Goal: Transaction & Acquisition: Subscribe to service/newsletter

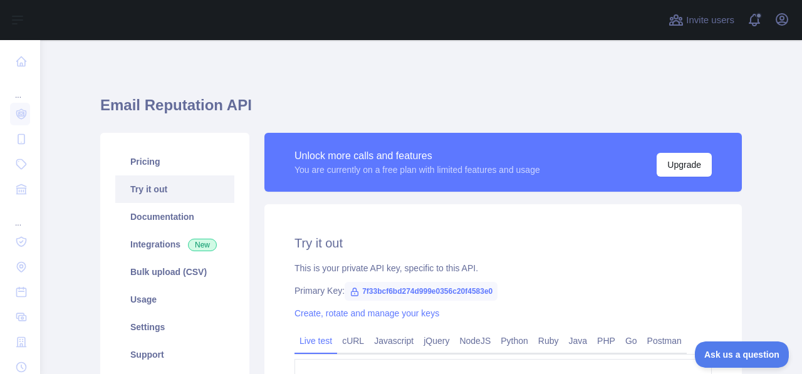
scroll to position [86, 0]
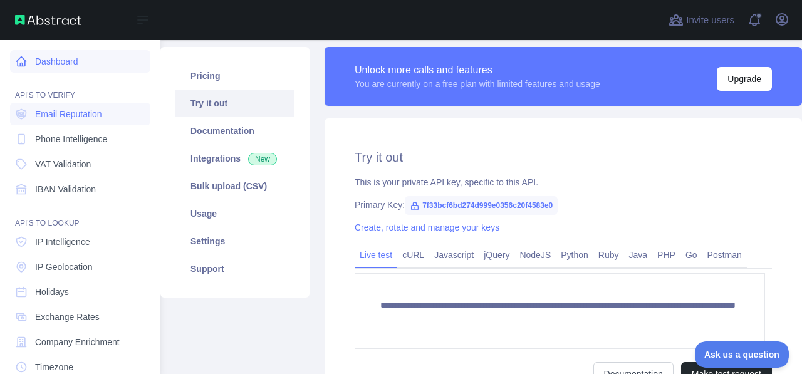
click at [59, 66] on link "Dashboard" at bounding box center [80, 61] width 140 height 23
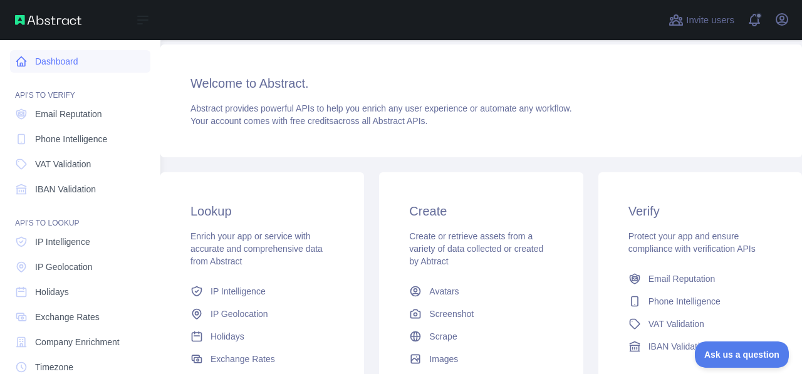
click at [29, 64] on link "Dashboard" at bounding box center [80, 61] width 140 height 23
click at [70, 116] on span "Email Reputation" at bounding box center [68, 114] width 67 height 13
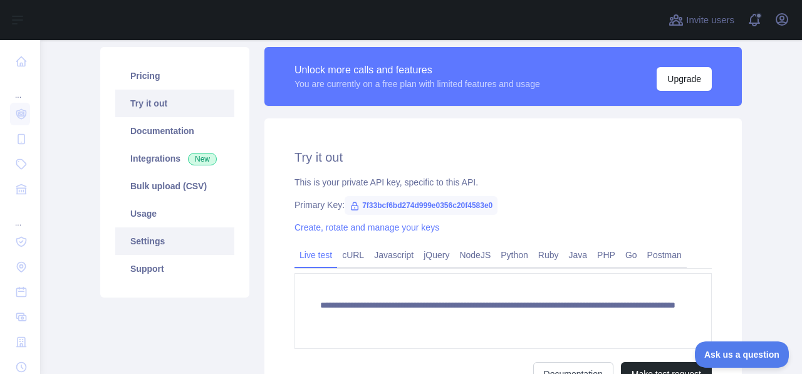
click at [147, 246] on link "Settings" at bounding box center [174, 241] width 119 height 28
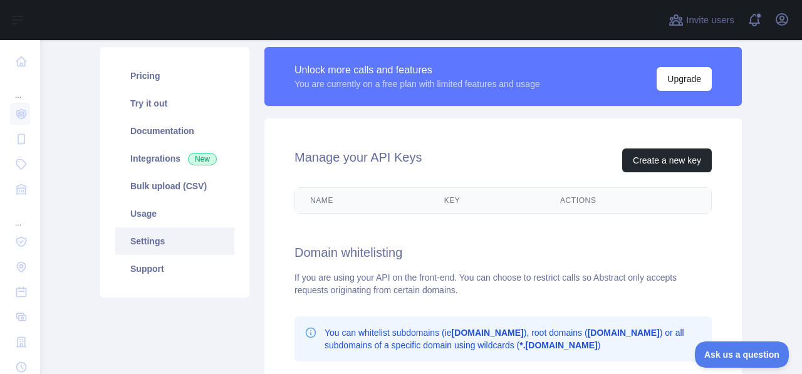
click at [173, 219] on link "Usage" at bounding box center [174, 214] width 119 height 28
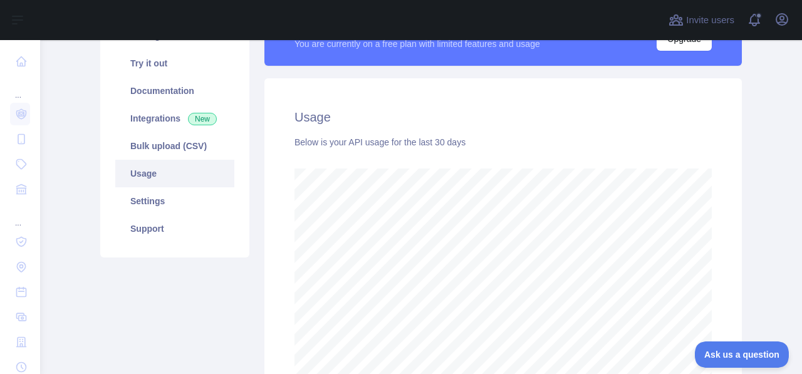
scroll to position [1, 0]
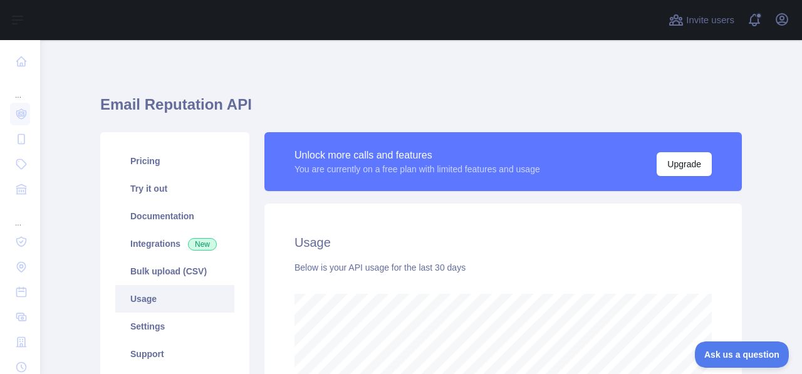
click at [700, 172] on button "Upgrade" at bounding box center [683, 164] width 55 height 24
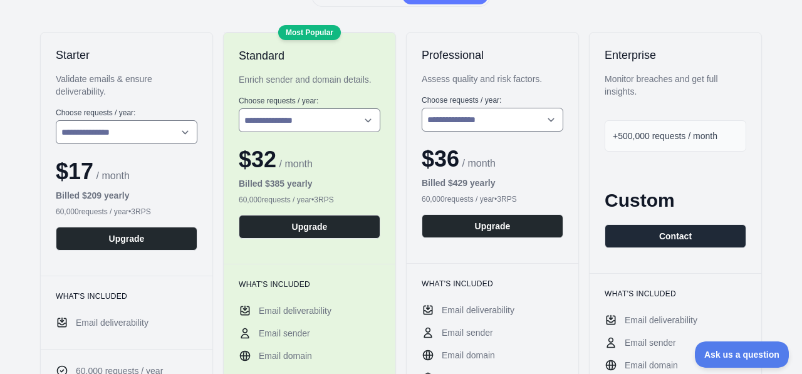
scroll to position [250, 0]
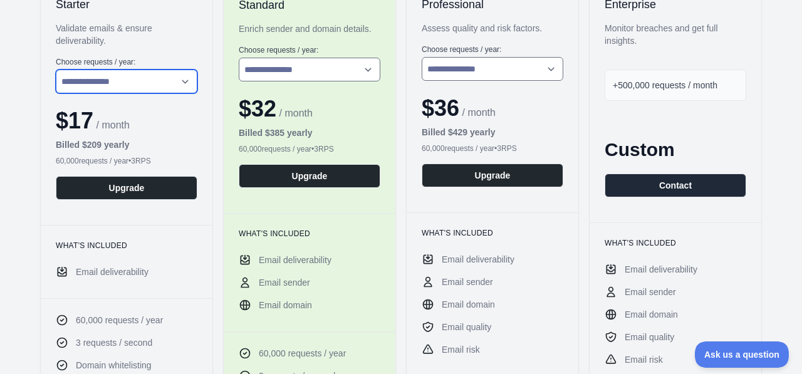
click at [154, 87] on select "**********" at bounding box center [127, 82] width 142 height 24
click at [171, 57] on label "Choose requests / year :" at bounding box center [127, 62] width 142 height 10
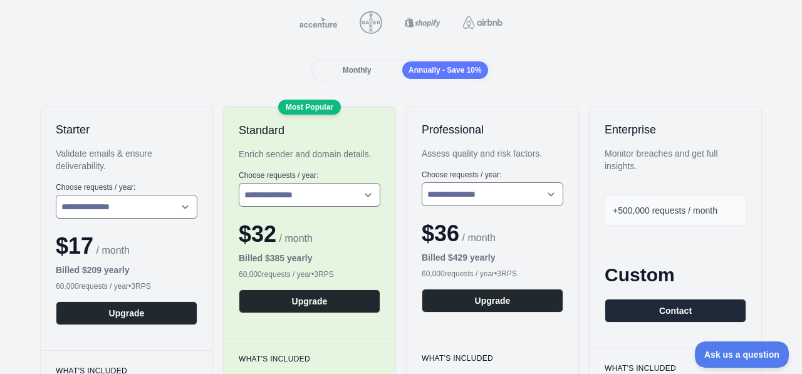
scroll to position [63, 0]
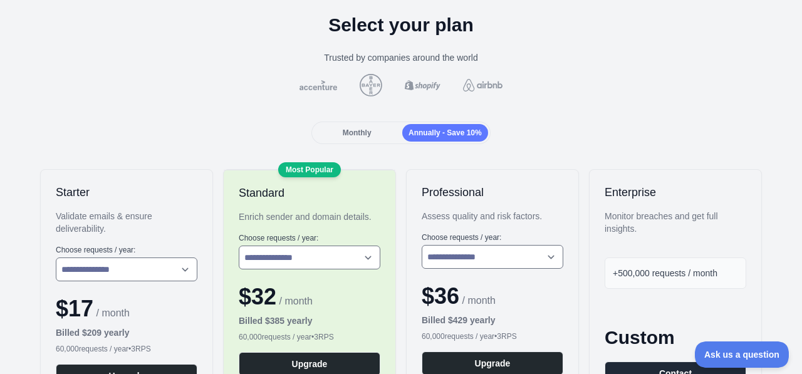
click at [353, 130] on span "Monthly" at bounding box center [357, 132] width 29 height 9
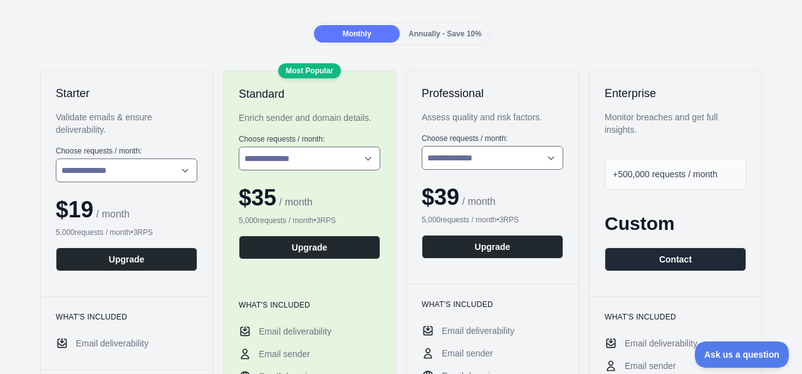
scroll to position [188, 0]
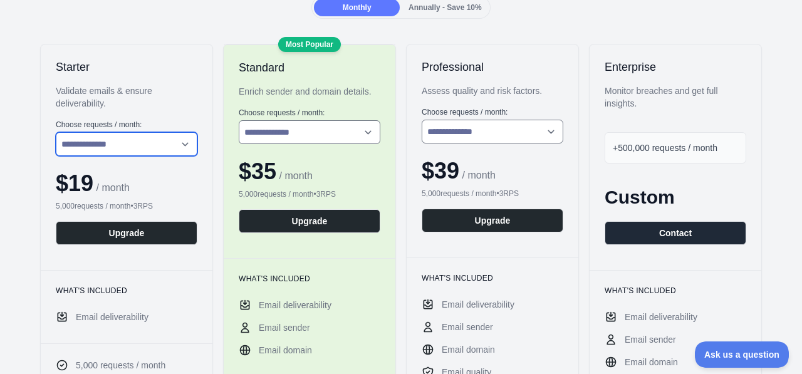
click at [150, 150] on select "**********" at bounding box center [127, 144] width 142 height 24
